Goal: Communication & Community: Ask a question

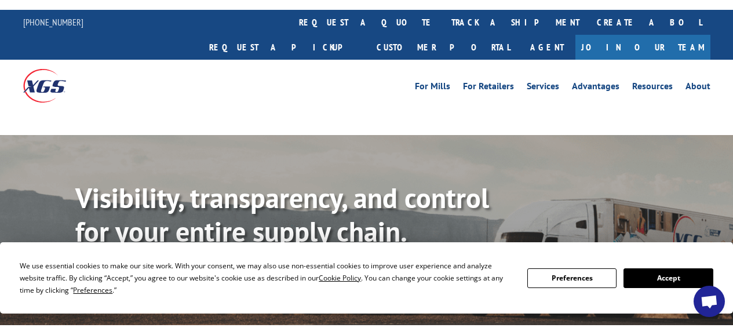
scroll to position [1893, 0]
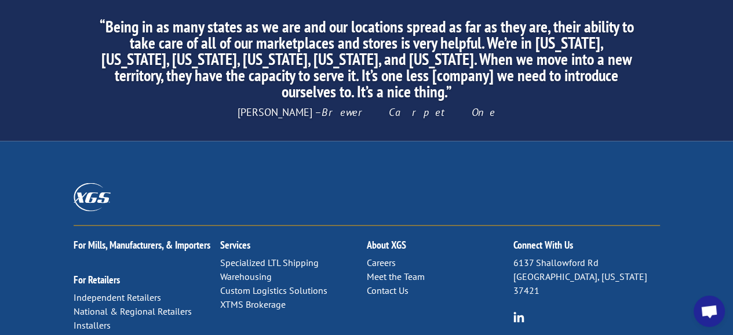
click at [383, 284] on link "Contact Us" at bounding box center [388, 290] width 42 height 12
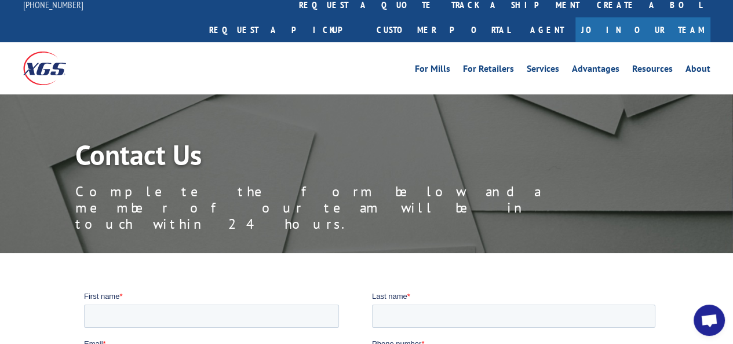
scroll to position [232, 0]
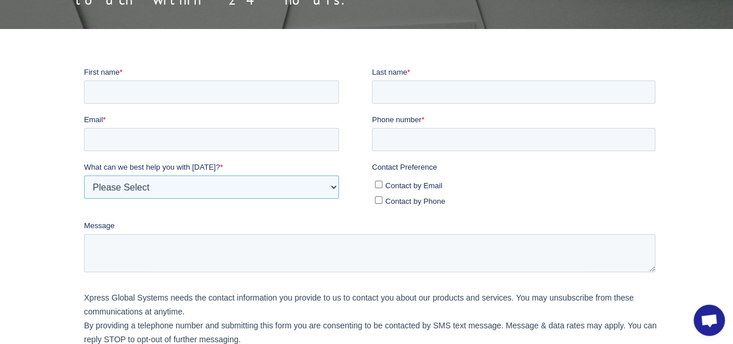
drag, startPoint x: 128, startPoint y: 191, endPoint x: 143, endPoint y: 176, distance: 20.5
click at [128, 190] on select "Please Select Quoting, Opening New Account, or New Business Opportunity Shipmen…" at bounding box center [210, 186] width 255 height 23
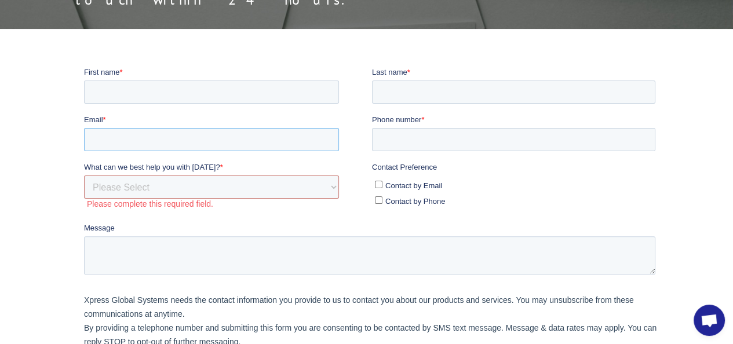
click at [149, 145] on input "Email *" at bounding box center [210, 138] width 255 height 23
type input "[PERSON_NAME][EMAIL_ADDRESS][DOMAIN_NAME]"
click at [155, 207] on label "Please complete this required field." at bounding box center [228, 203] width 285 height 10
click at [152, 169] on span "What can we best help you with [DATE]?" at bounding box center [151, 166] width 136 height 9
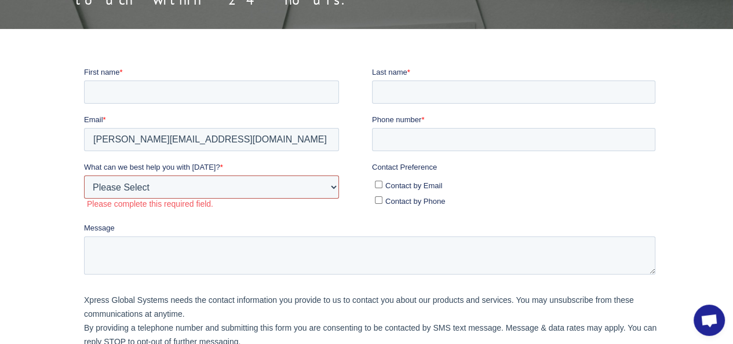
click at [152, 175] on select "Please Select Quoting, Opening New Account, or New Business Opportunity Shipmen…" at bounding box center [210, 186] width 255 height 23
click at [144, 188] on select "Please Select Quoting, Opening New Account, or New Business Opportunity Shipmen…" at bounding box center [210, 186] width 255 height 23
select select "Other"
click at [83, 175] on select "Please Select Quoting, Opening New Account, or New Business Opportunity Shipmen…" at bounding box center [210, 186] width 255 height 23
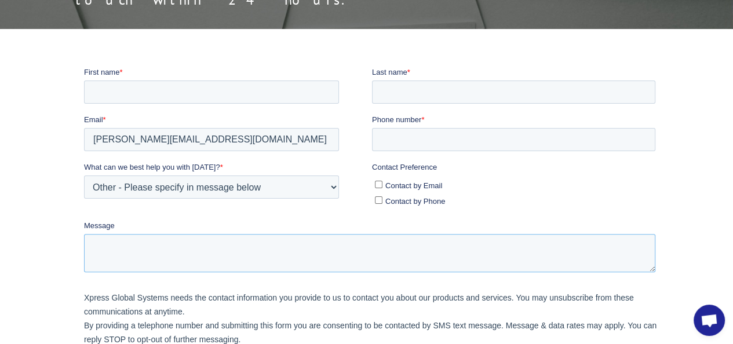
click at [146, 255] on textarea "Message" at bounding box center [368, 252] width 571 height 38
paste textarea "I was checking out your location the other day, and would love an opportunity t…"
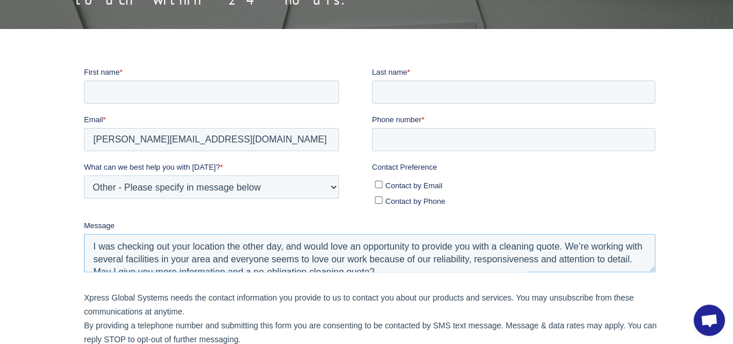
scroll to position [120, 0]
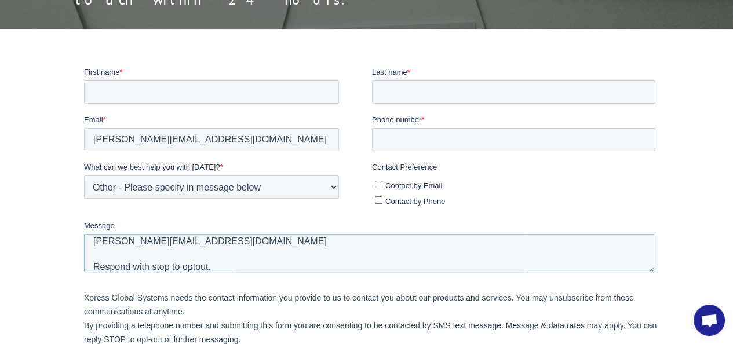
type textarea "I was checking out your location the other day, and would love an opportunity t…"
click at [396, 185] on span "Contact by Email" at bounding box center [413, 185] width 57 height 9
click at [382, 185] on input "Contact by Email" at bounding box center [378, 184] width 8 height 8
checkbox input "true"
drag, startPoint x: 404, startPoint y: 136, endPoint x: 425, endPoint y: 140, distance: 20.8
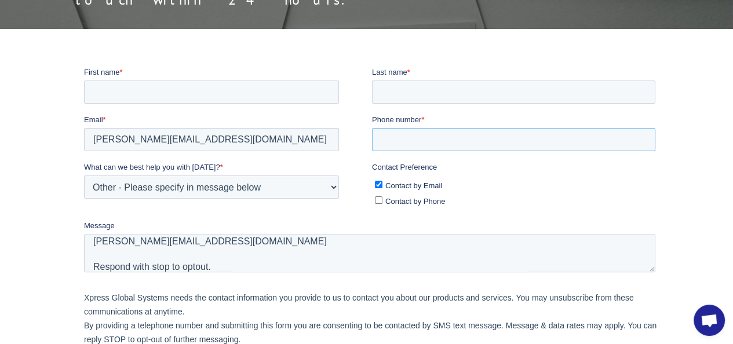
click at [406, 136] on input "Phone number *" at bounding box center [512, 138] width 283 height 23
type input "19728601729"
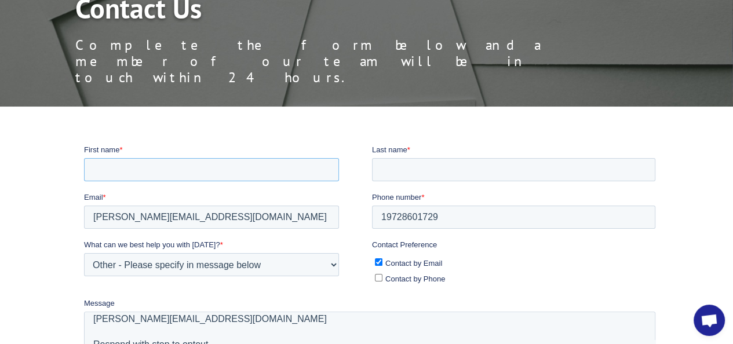
click at [177, 165] on input "First name *" at bounding box center [210, 169] width 255 height 23
type input "[PERSON_NAME]"
drag, startPoint x: 483, startPoint y: 192, endPoint x: 497, endPoint y: 183, distance: 16.2
click at [488, 190] on form "First name * [PERSON_NAME] Last name * Email * [PERSON_NAME][EMAIL_ADDRESS][DOM…" at bounding box center [371, 325] width 576 height 362
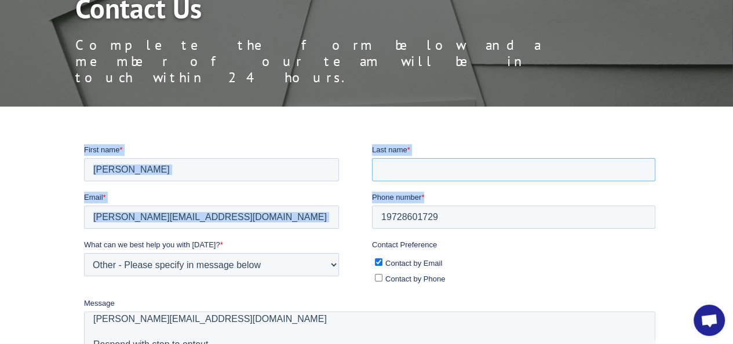
type input "[PERSON_NAME]"
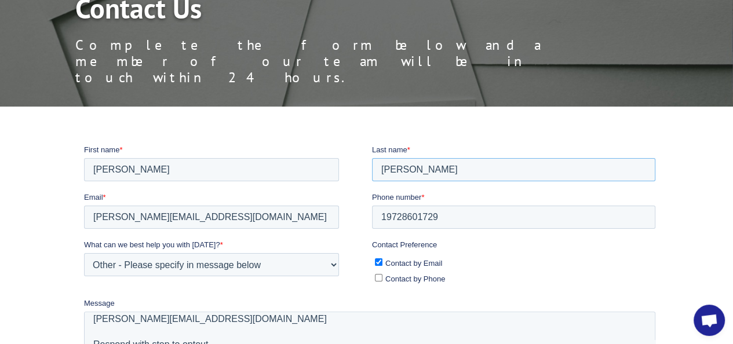
drag, startPoint x: 481, startPoint y: 173, endPoint x: 150, endPoint y: 205, distance: 332.3
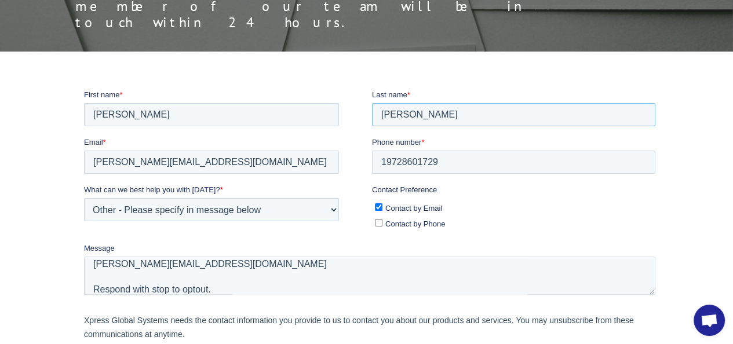
scroll to position [232, 0]
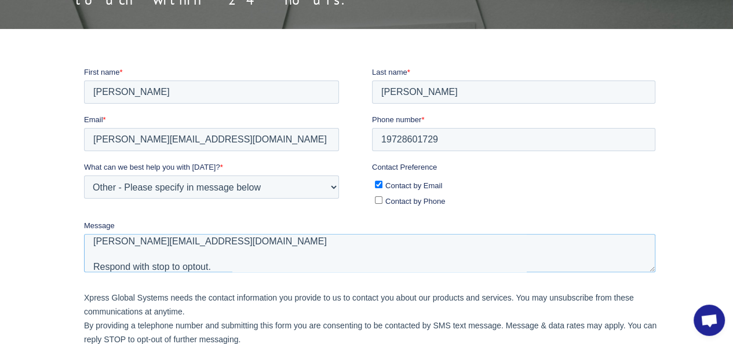
click at [139, 268] on textarea "I was checking out your location the other day, and would love an opportunity t…" at bounding box center [368, 252] width 571 height 38
drag, startPoint x: 108, startPoint y: 331, endPoint x: 106, endPoint y: 338, distance: 7.9
click at [109, 332] on p "Xpress Global Systems needs the contact information you provide to us to contac…" at bounding box center [371, 318] width 576 height 56
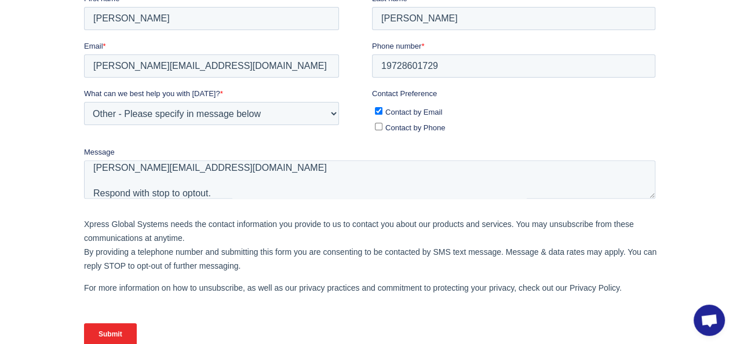
scroll to position [386, 0]
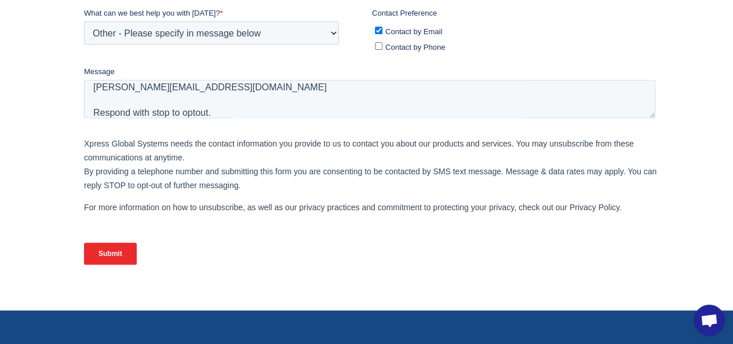
click at [110, 262] on input "Submit" at bounding box center [109, 254] width 53 height 22
click at [108, 260] on input "Submit" at bounding box center [109, 254] width 53 height 22
drag, startPoint x: 107, startPoint y: 260, endPoint x: 99, endPoint y: 260, distance: 7.5
click at [99, 260] on input "Submit" at bounding box center [109, 254] width 53 height 22
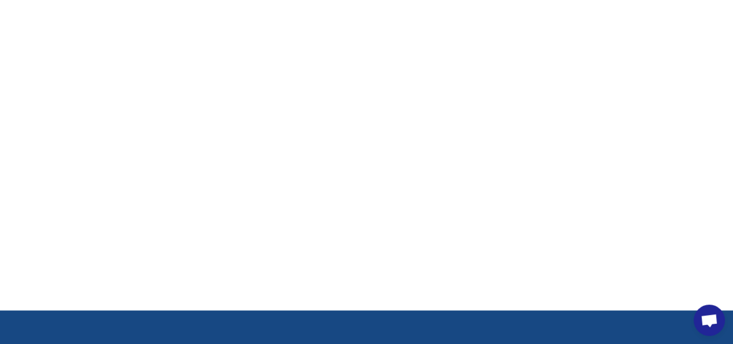
scroll to position [346, 0]
